Goal: Task Accomplishment & Management: Use online tool/utility

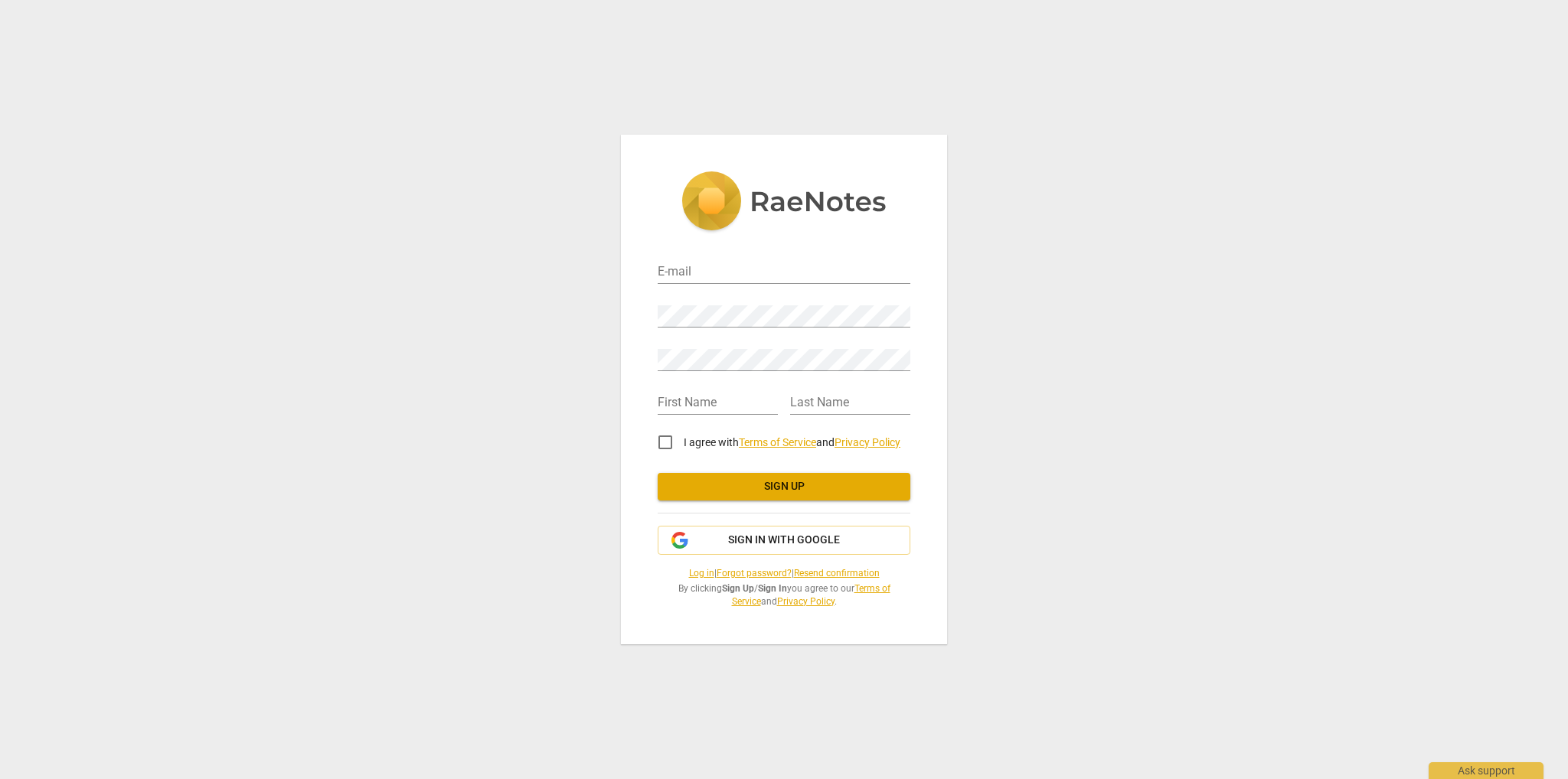
click at [718, 253] on div "E-mail" at bounding box center [784, 267] width 253 height 35
click at [716, 265] on input "email" at bounding box center [784, 273] width 253 height 22
type input "[EMAIL_ADDRESS][DOMAIN_NAME]"
click at [718, 403] on input "text" at bounding box center [718, 403] width 120 height 22
type input "Poonam"
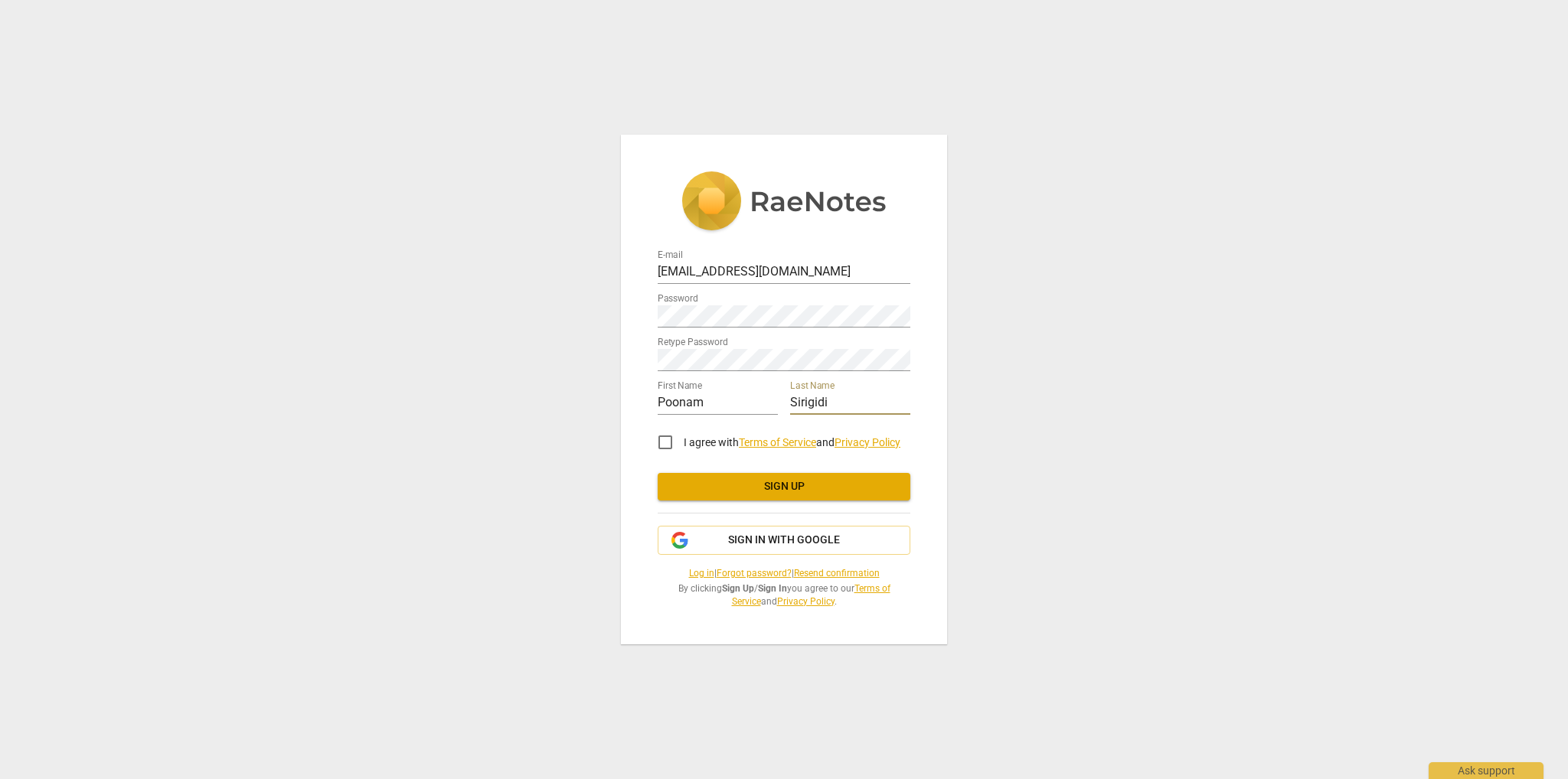
type input "Sirigidi"
click at [662, 441] on input "I agree with Terms of Service and Privacy Policy" at bounding box center [665, 442] width 37 height 36
checkbox input "true"
click at [775, 484] on span "Sign up" at bounding box center [784, 486] width 228 height 16
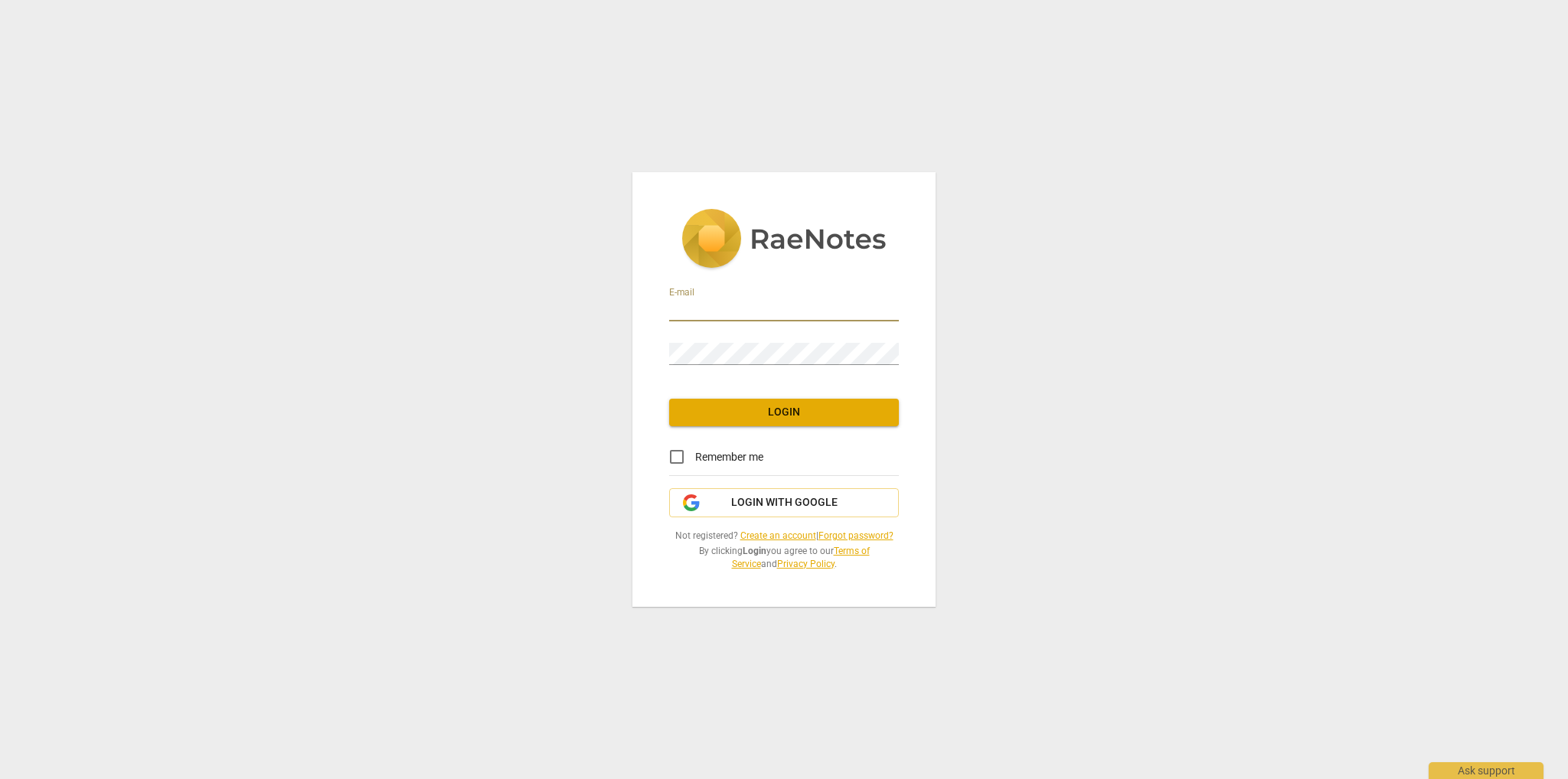
click at [758, 310] on input "email" at bounding box center [784, 310] width 230 height 22
type input "[EMAIL_ADDRESS][DOMAIN_NAME]"
click at [666, 457] on input "Remember me" at bounding box center [677, 457] width 37 height 36
checkbox input "true"
click at [745, 411] on span "Login" at bounding box center [784, 412] width 205 height 16
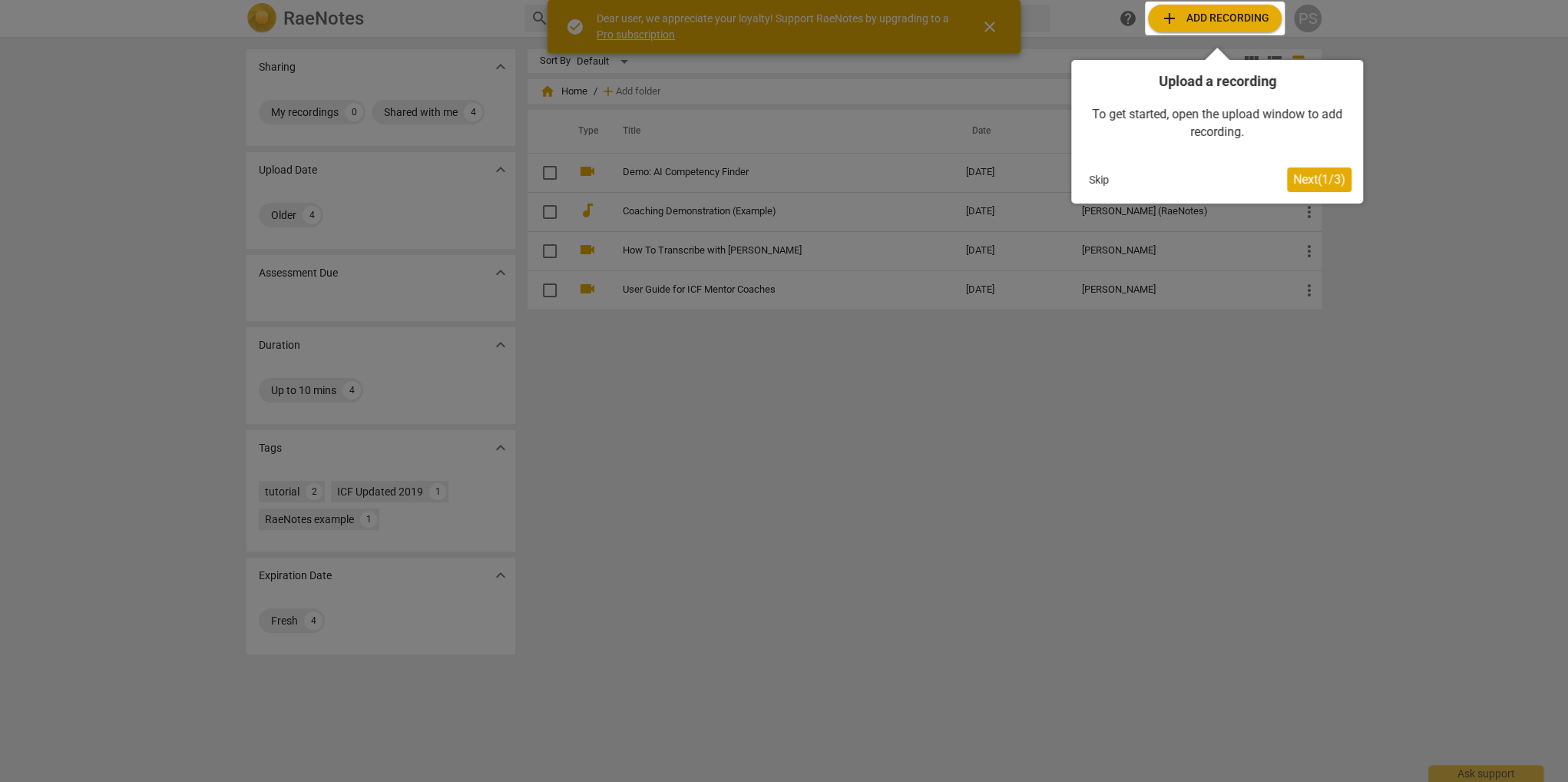
click at [1100, 176] on button "Skip" at bounding box center [1098, 179] width 32 height 23
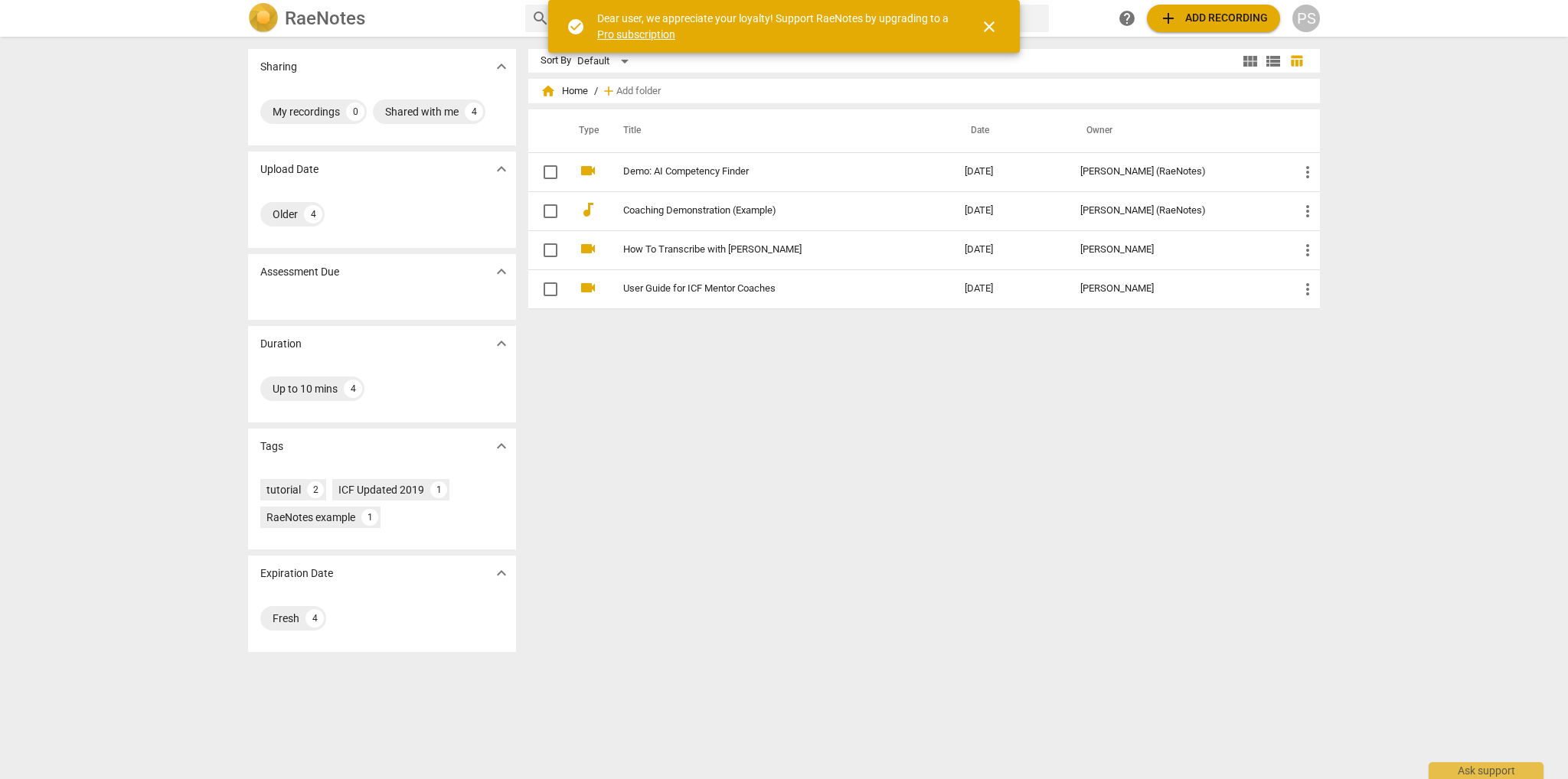
click at [1008, 514] on div "Sort By Default view_module view_list table_chart home Home / add Add folder Ty…" at bounding box center [930, 408] width 804 height 718
click at [989, 22] on span "close" at bounding box center [989, 26] width 18 height 18
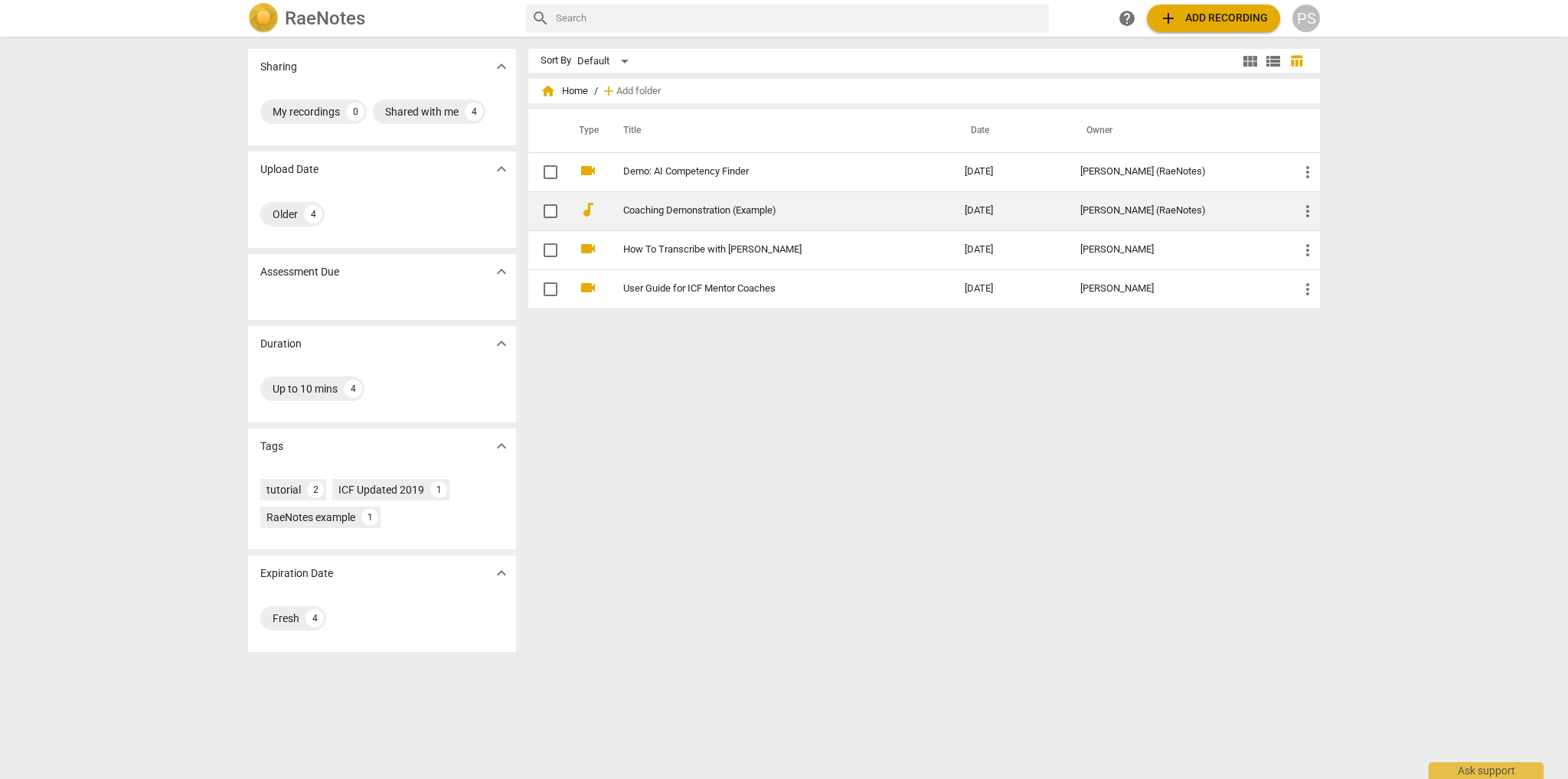
click at [1026, 210] on td "[DATE]" at bounding box center [1010, 211] width 116 height 39
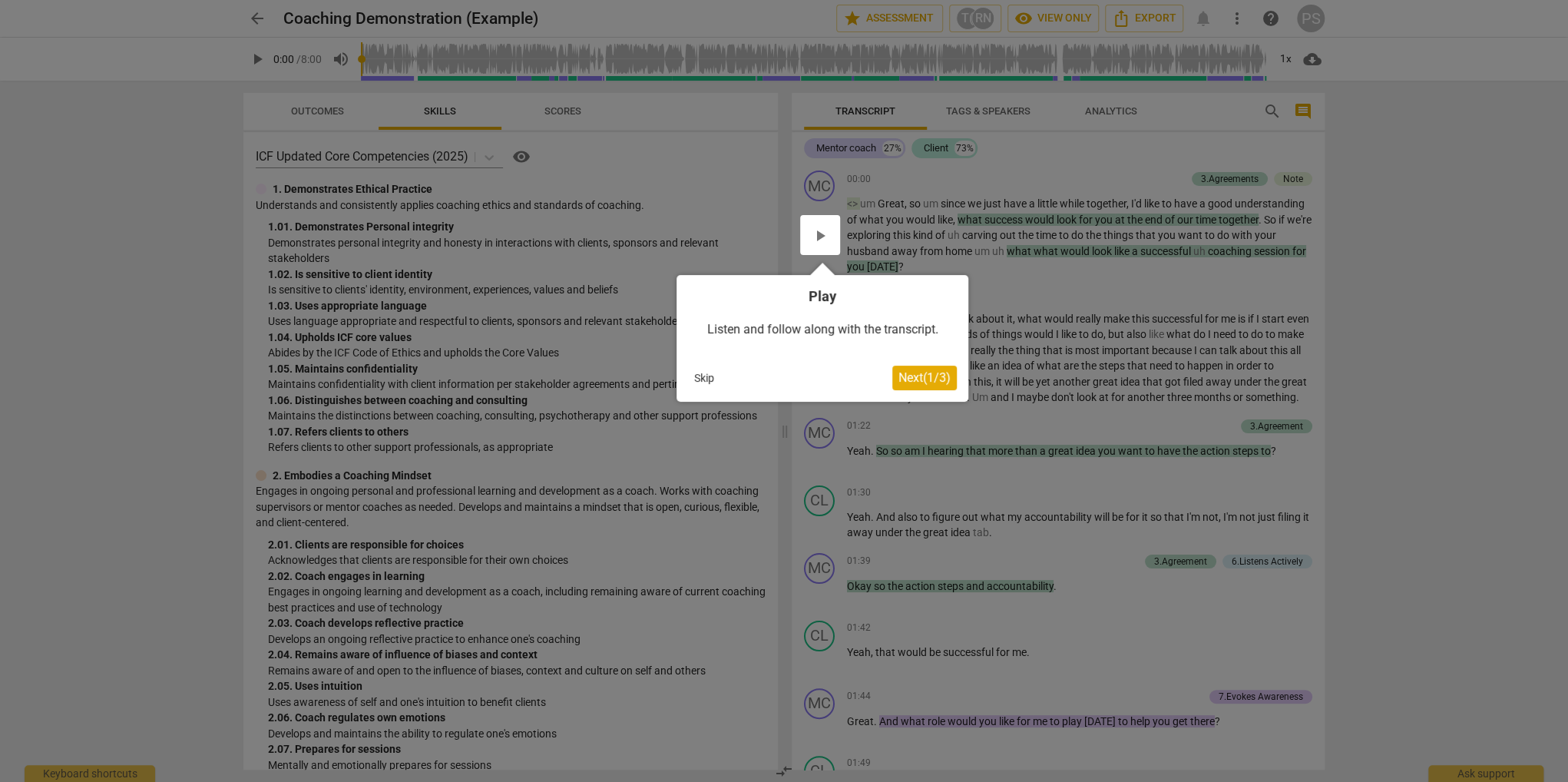
click at [712, 378] on button "Skip" at bounding box center [704, 377] width 32 height 23
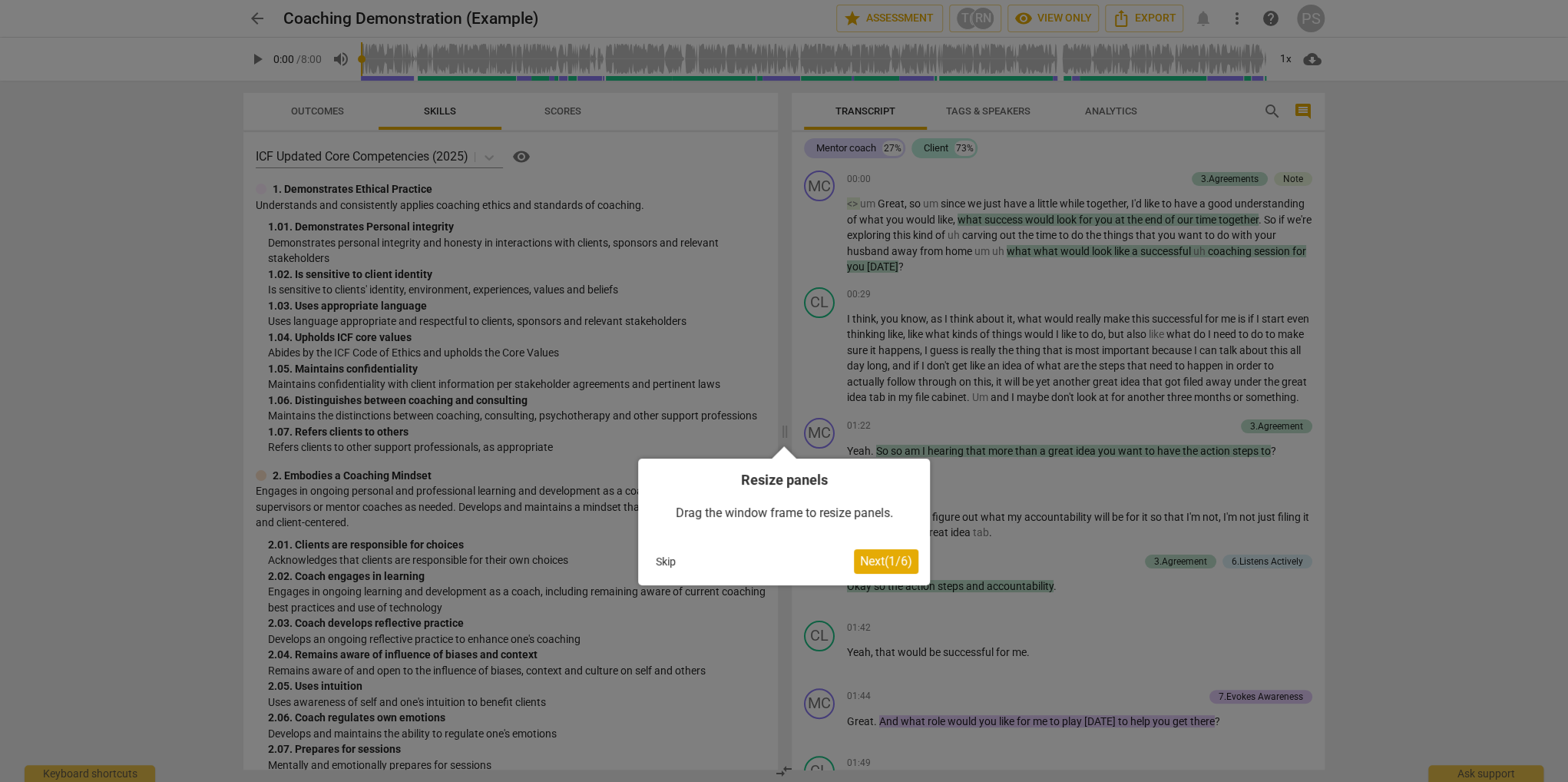
click at [670, 561] on button "Skip" at bounding box center [665, 561] width 32 height 23
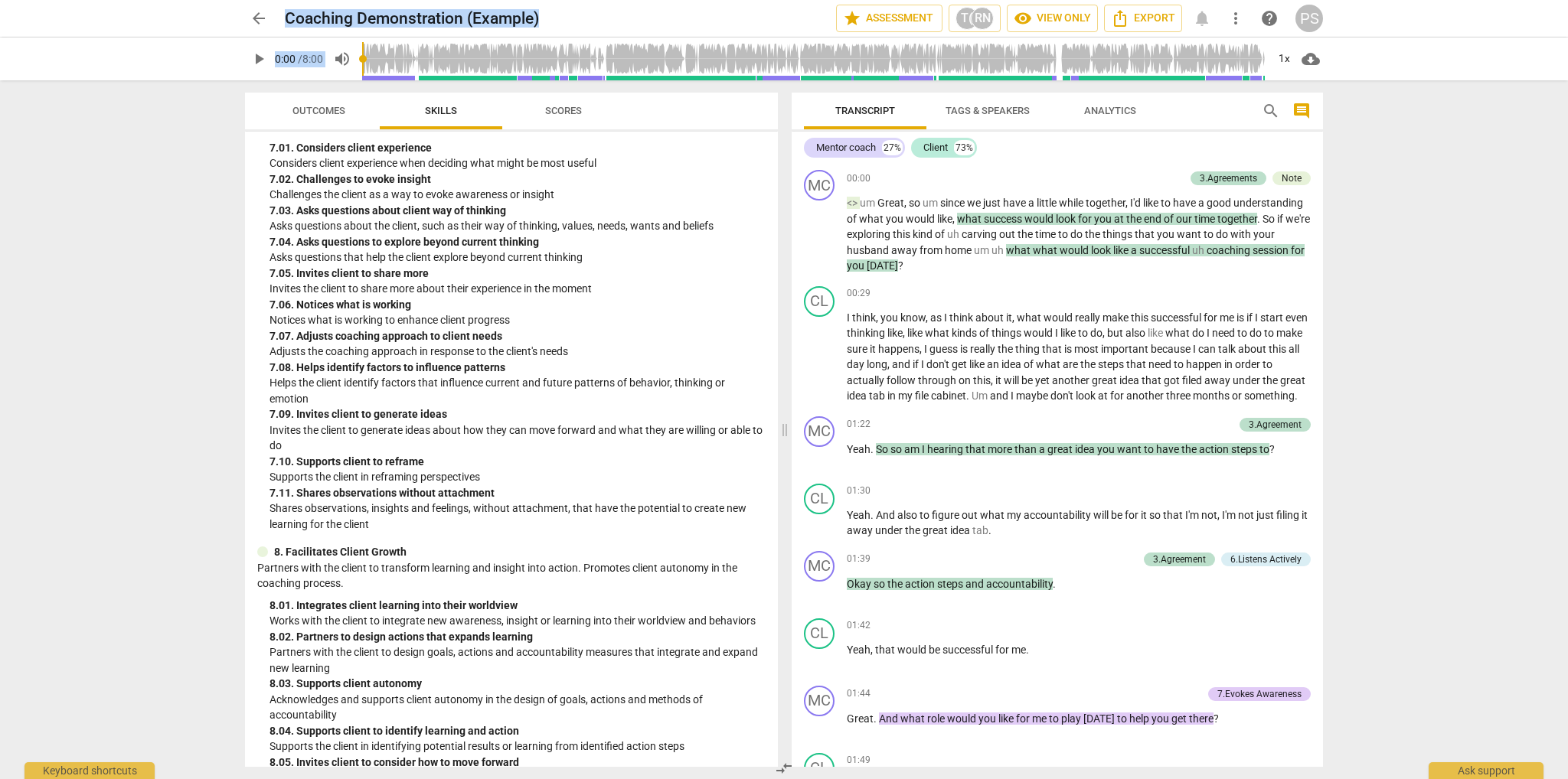
scroll to position [2447, 0]
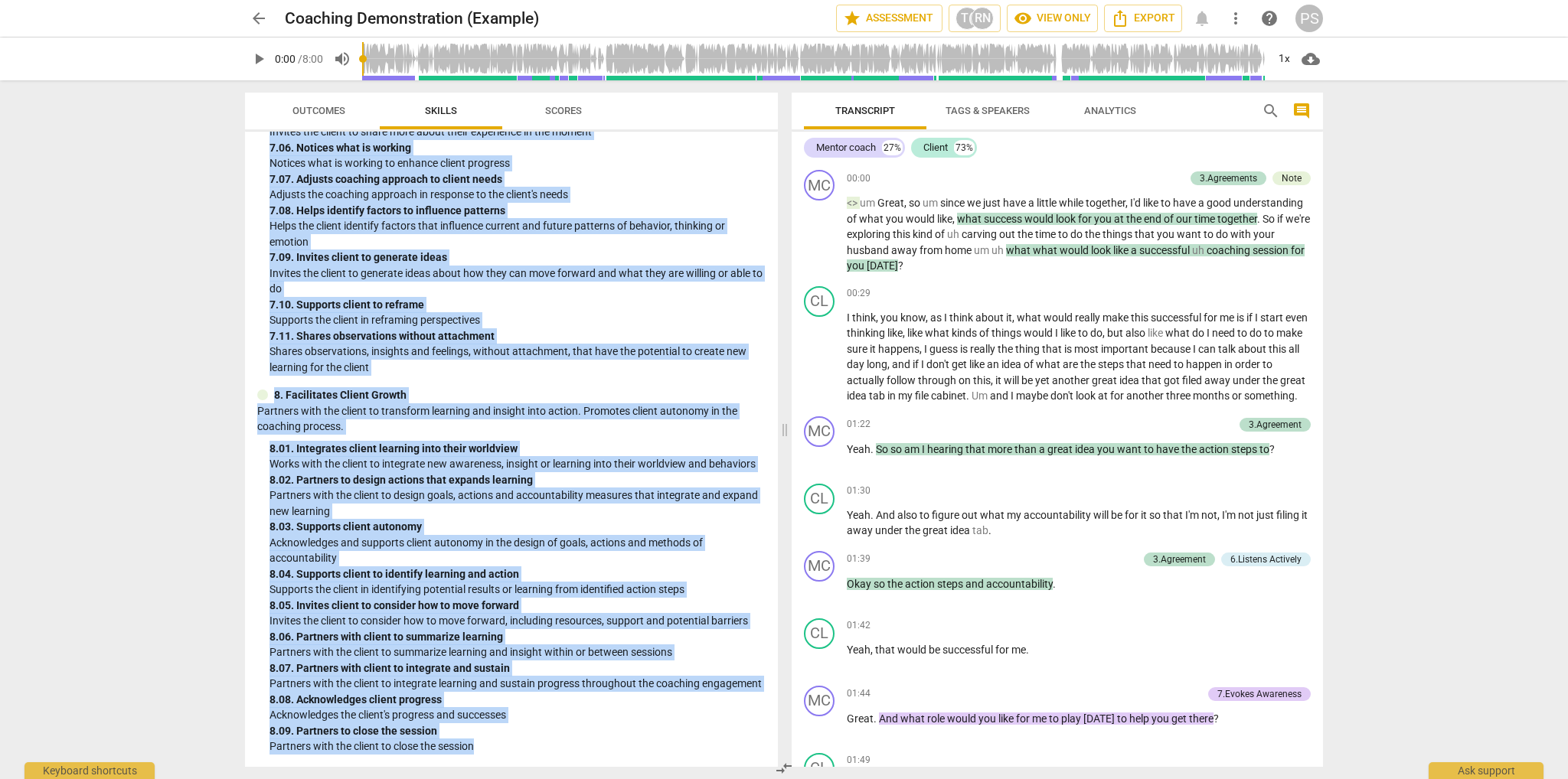
drag, startPoint x: 276, startPoint y: 187, endPoint x: 540, endPoint y: 753, distance: 624.5
click at [540, 753] on div "ICF Updated Core Competencies (2025) visibility 1. Demonstrates Ethical Practic…" at bounding box center [512, 449] width 533 height 635
copy div "1. Demonstrates Ethical Practice Understands and consistently applies coaching …"
click at [626, 278] on p "Invites the client to generate ideas about how they can move forward and what t…" at bounding box center [517, 281] width 497 height 31
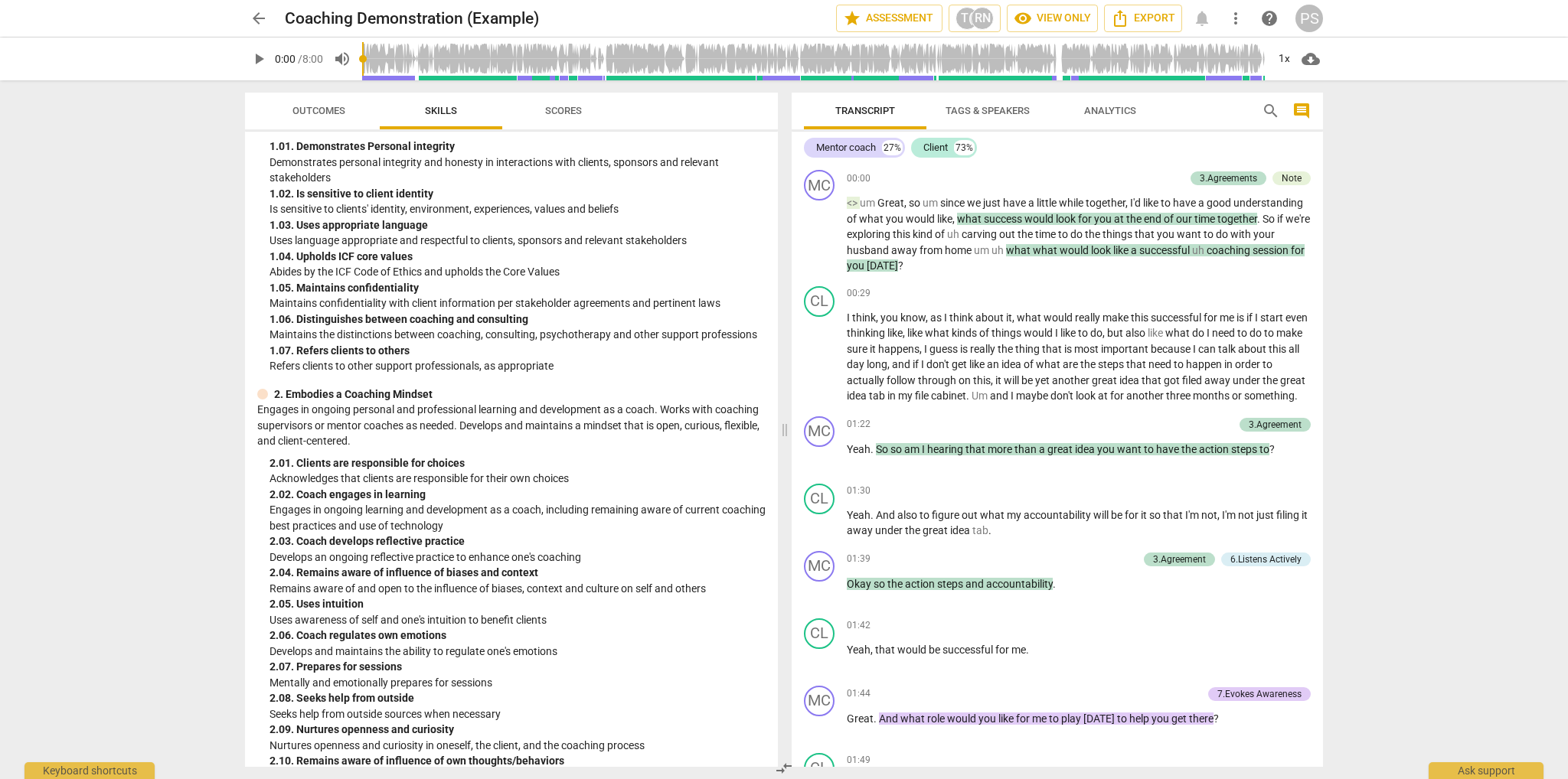
scroll to position [76, 0]
click at [252, 57] on span "play_arrow" at bounding box center [259, 59] width 18 height 18
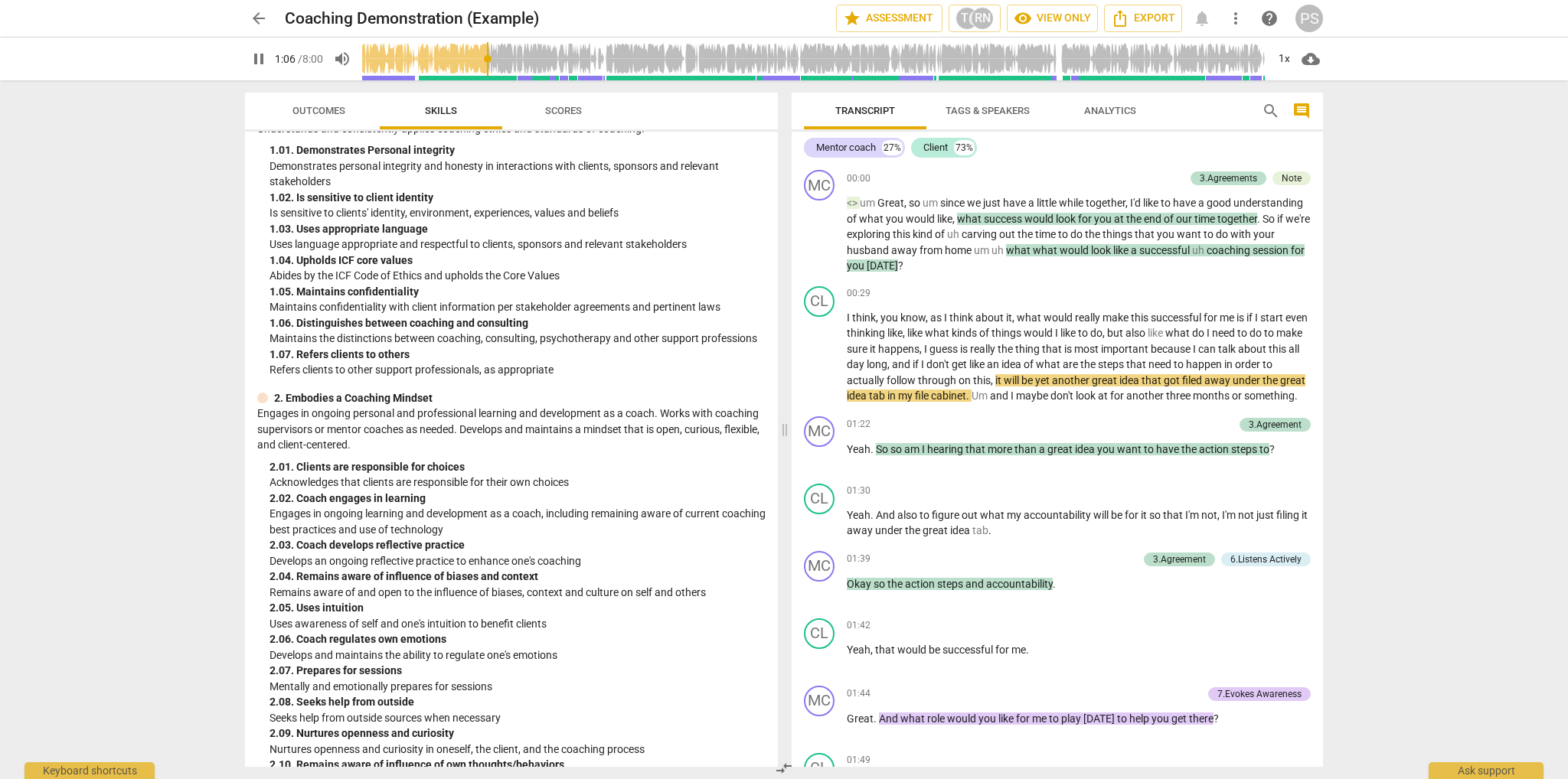
type input "67"
click at [254, 16] on span "arrow_back" at bounding box center [259, 18] width 18 height 18
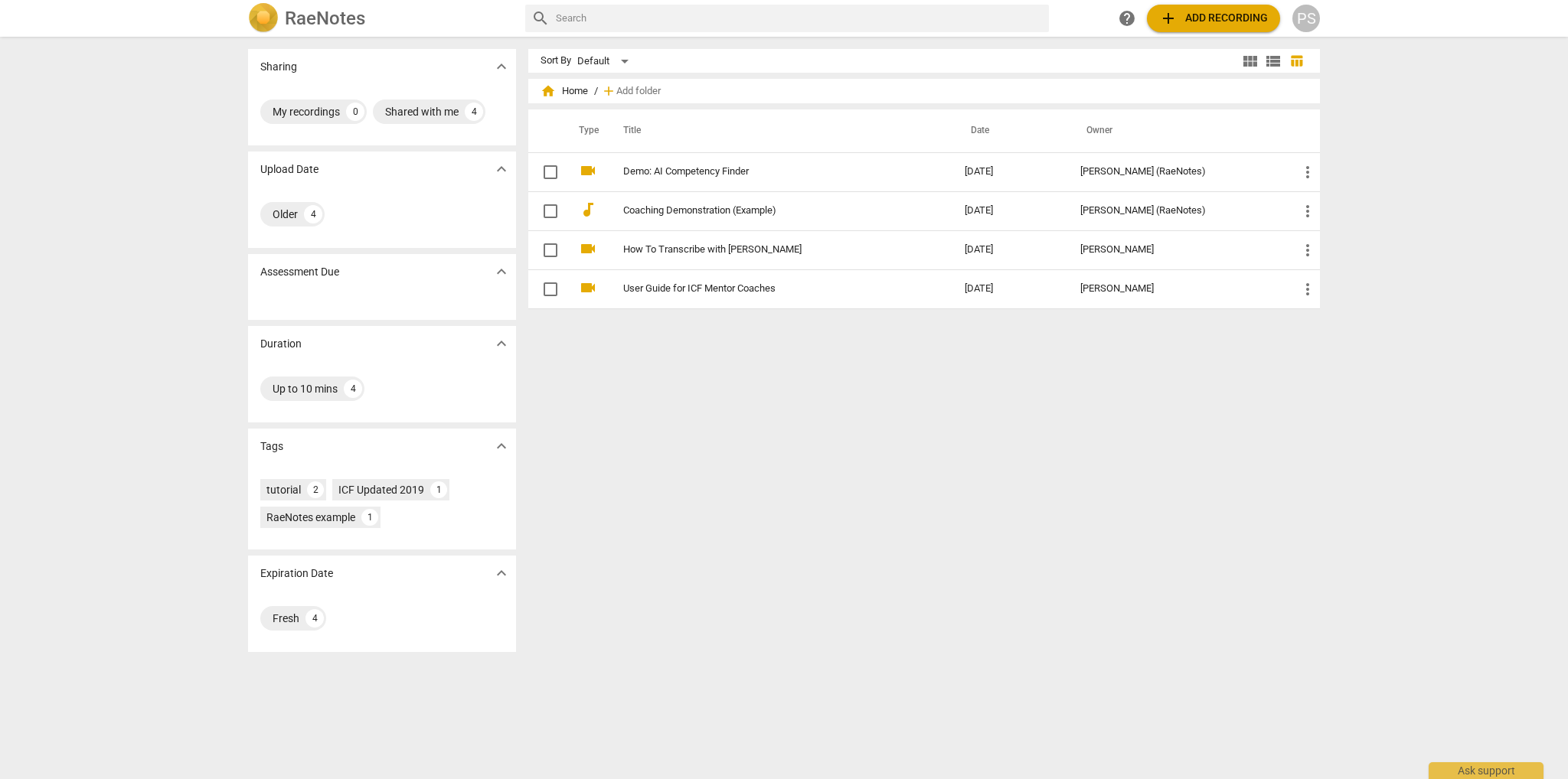
click at [1209, 26] on span "add Add recording" at bounding box center [1213, 18] width 109 height 18
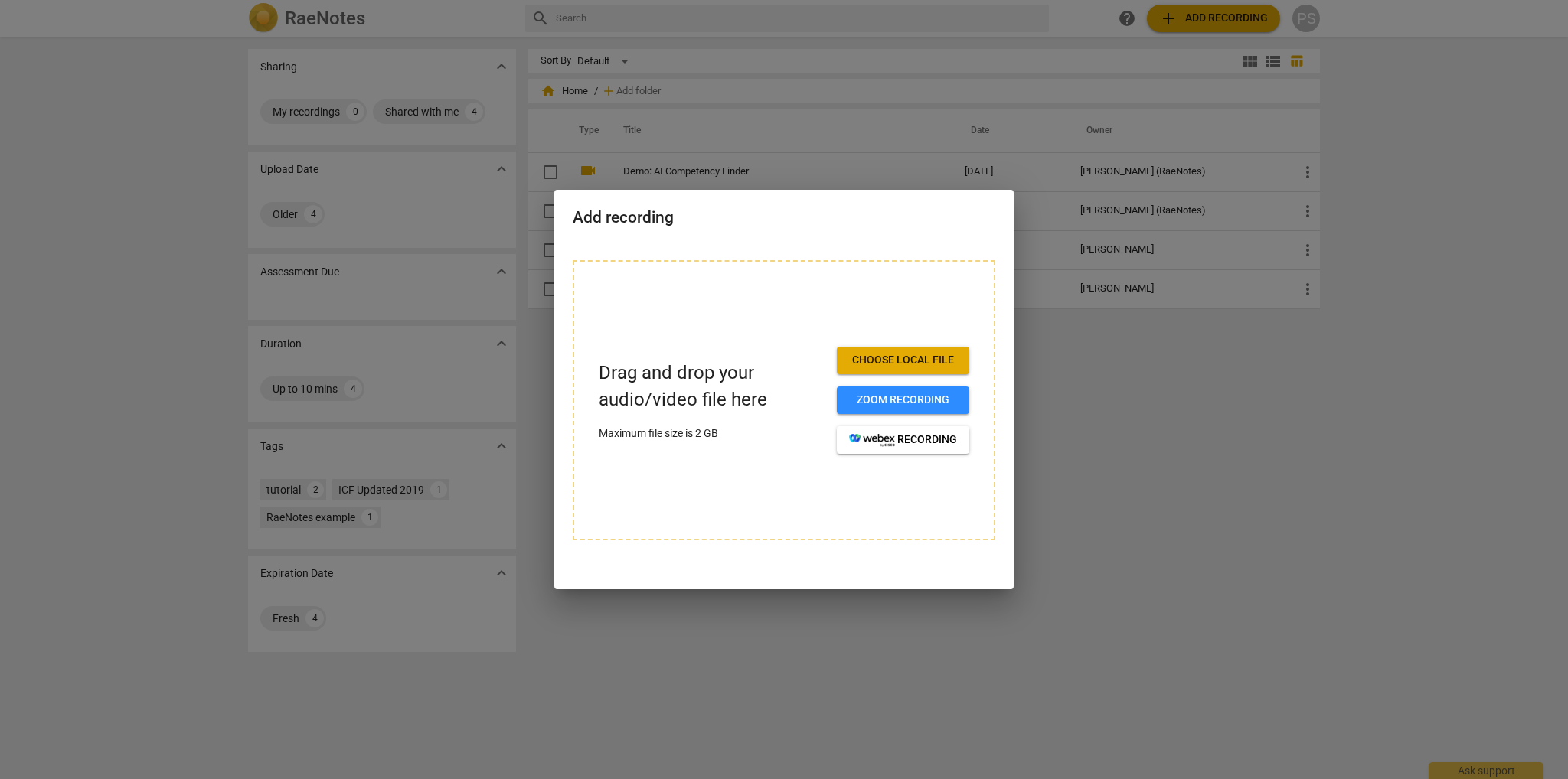
click at [1201, 604] on div at bounding box center [784, 390] width 1568 height 779
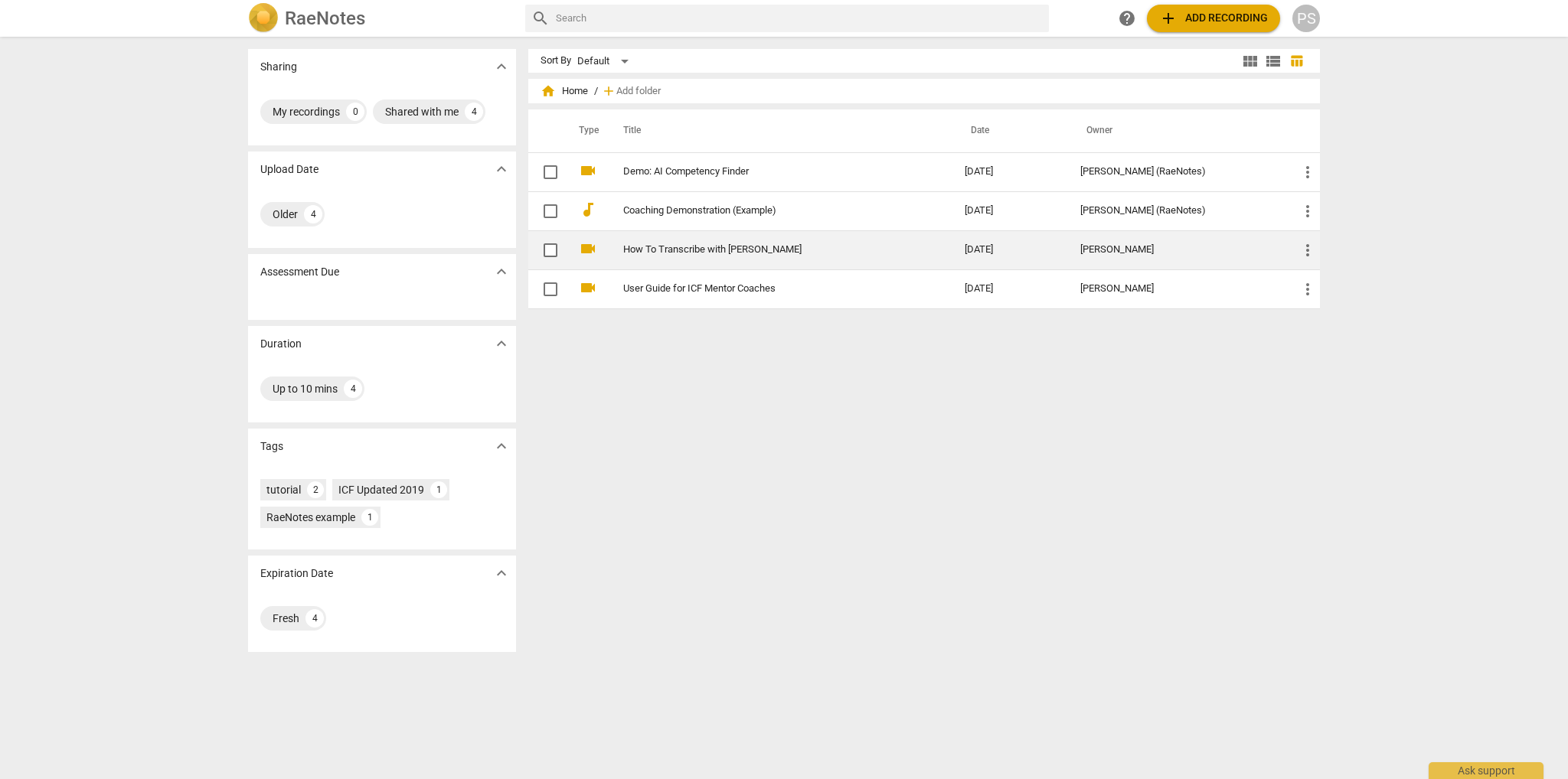
click at [1013, 244] on td "[DATE]" at bounding box center [1010, 250] width 116 height 39
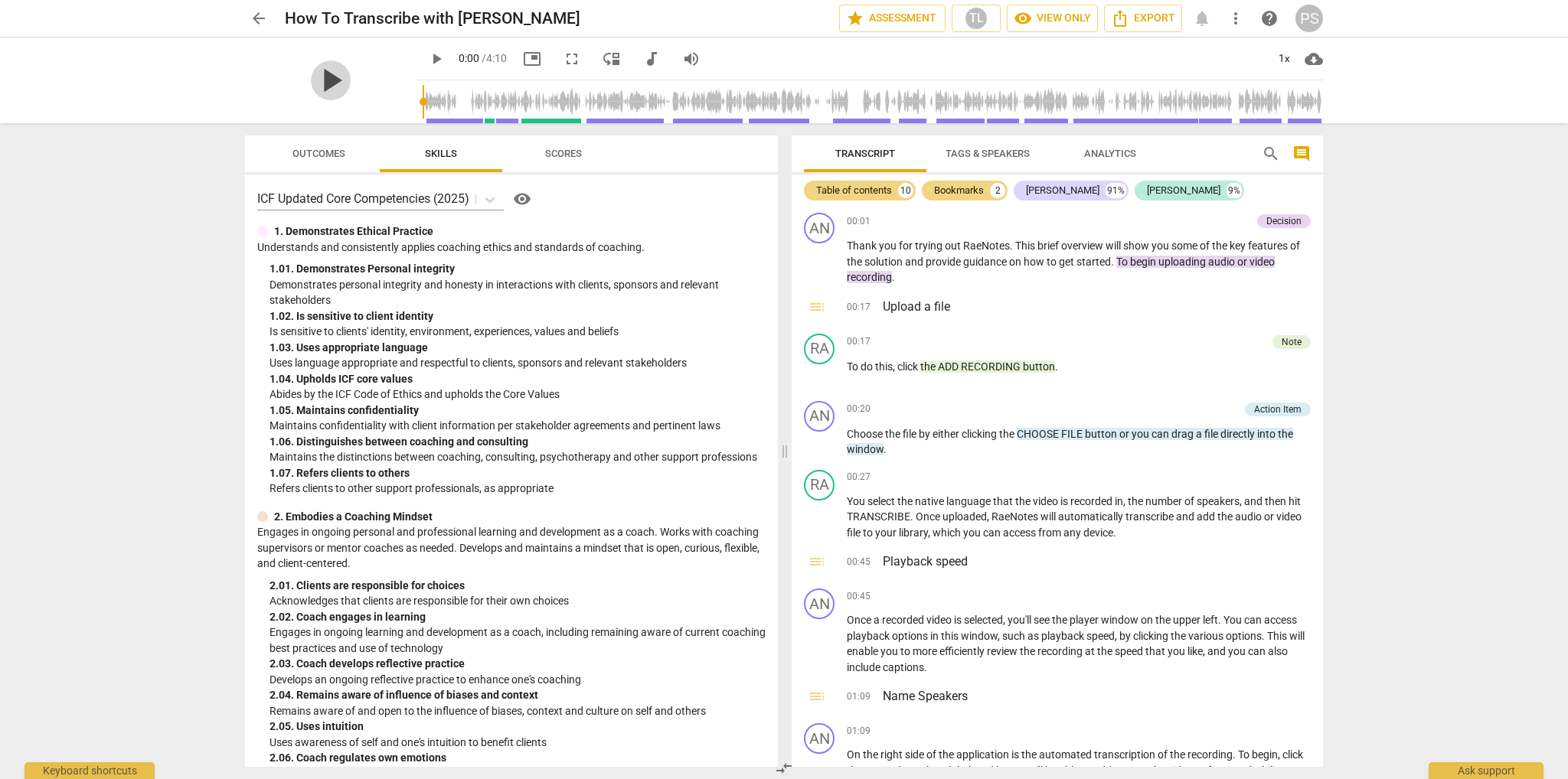
click at [323, 82] on span "play_arrow" at bounding box center [331, 80] width 40 height 40
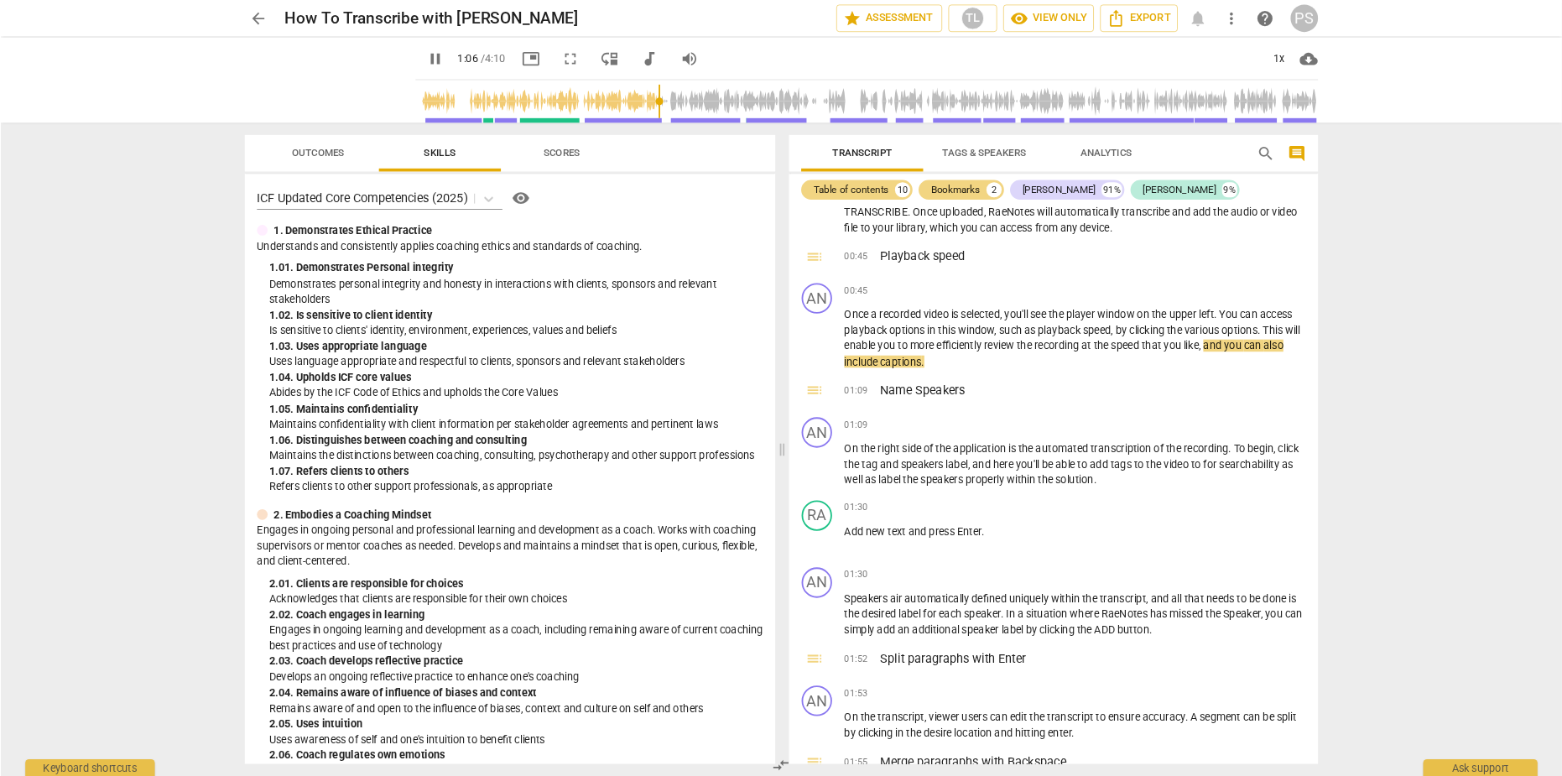
scroll to position [336, 0]
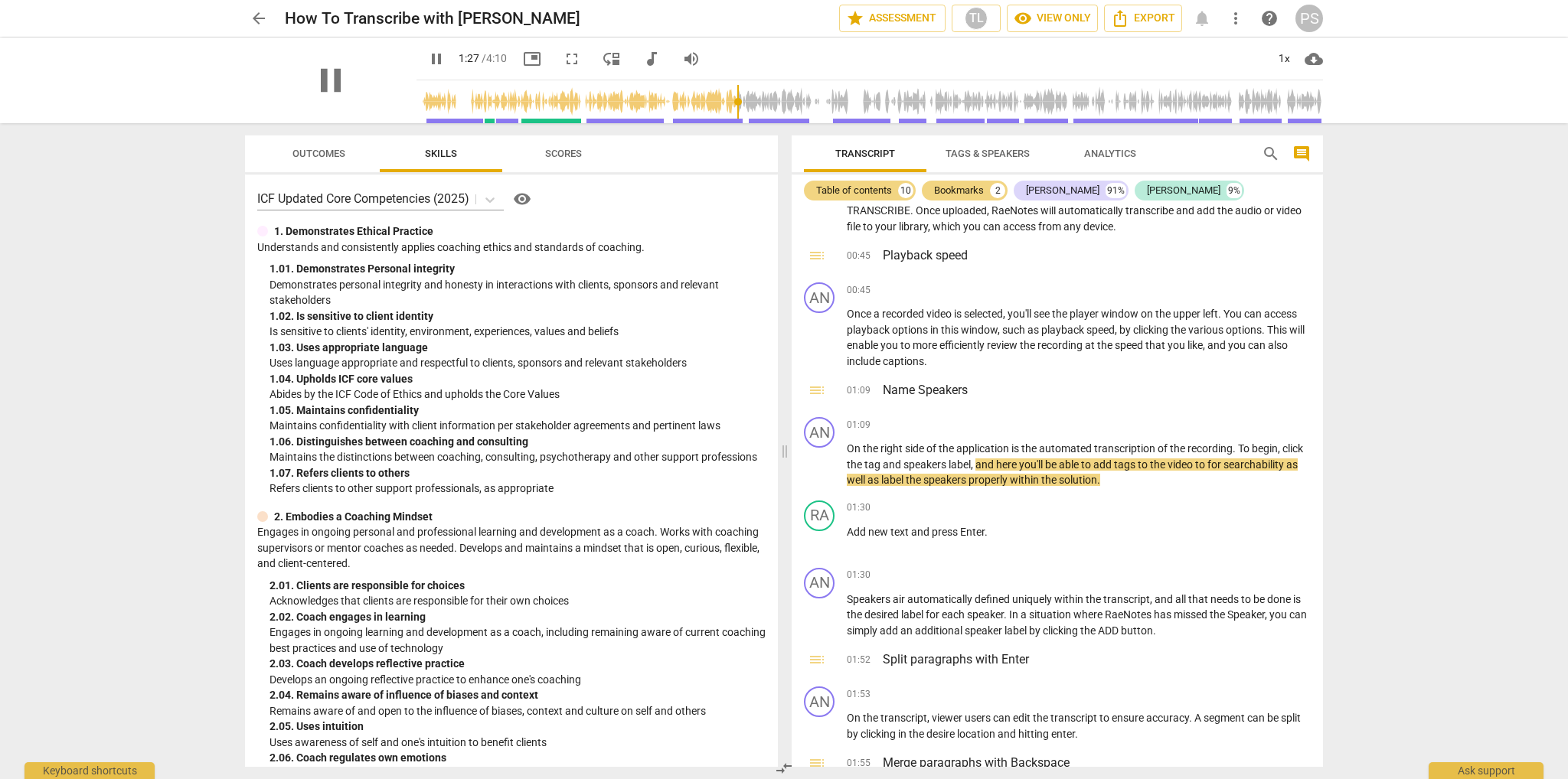
click at [271, 64] on div "pause" at bounding box center [331, 80] width 172 height 86
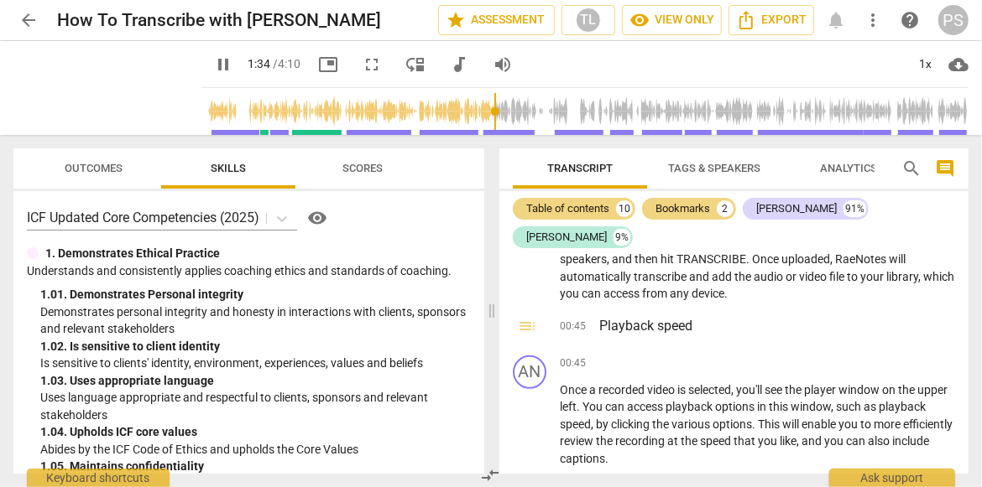
type input "95"
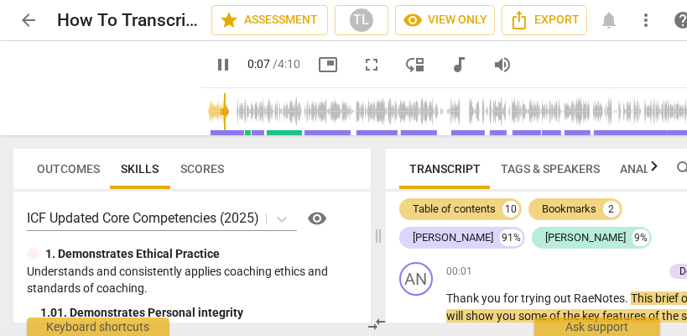
click at [362, 62] on span "fullscreen" at bounding box center [372, 65] width 20 height 20
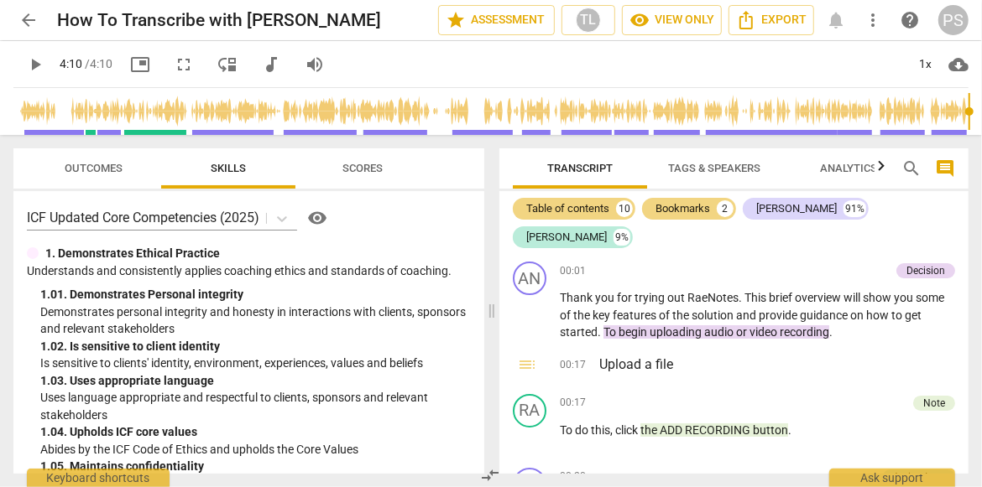
type input "250"
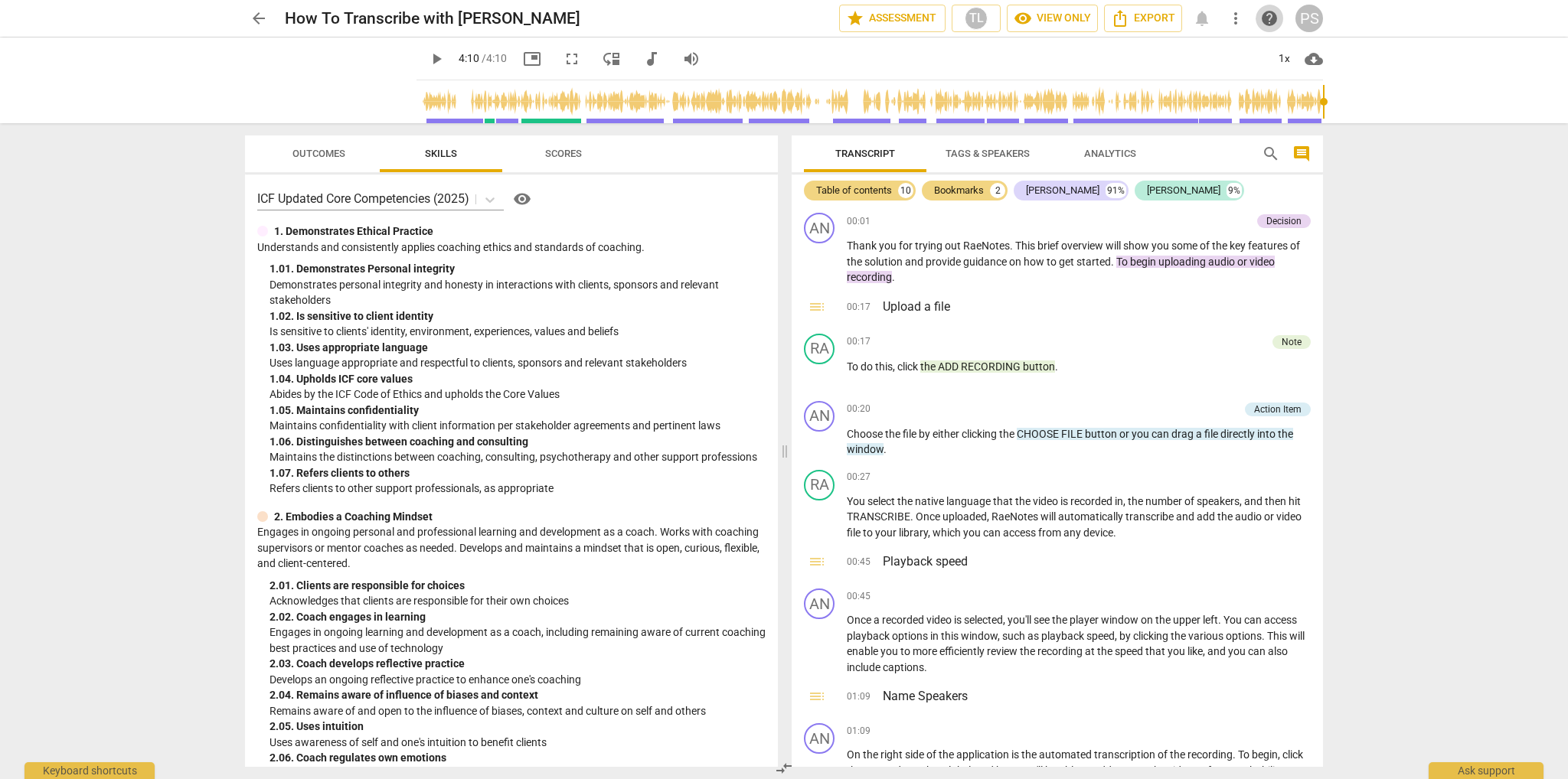
click at [1263, 18] on span "help" at bounding box center [1270, 18] width 18 height 18
click at [256, 9] on span "arrow_back" at bounding box center [259, 18] width 18 height 18
